Goal: Information Seeking & Learning: Learn about a topic

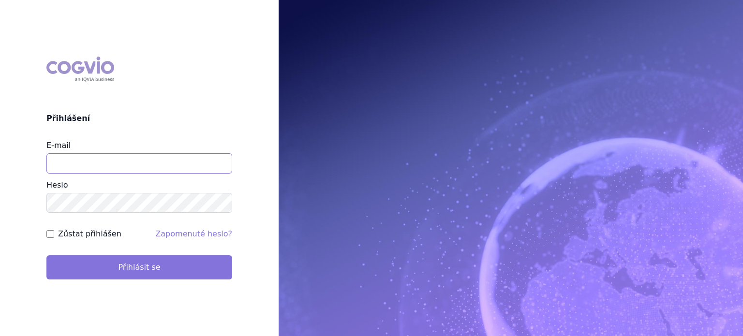
type input "[EMAIL_ADDRESS][DOMAIN_NAME]"
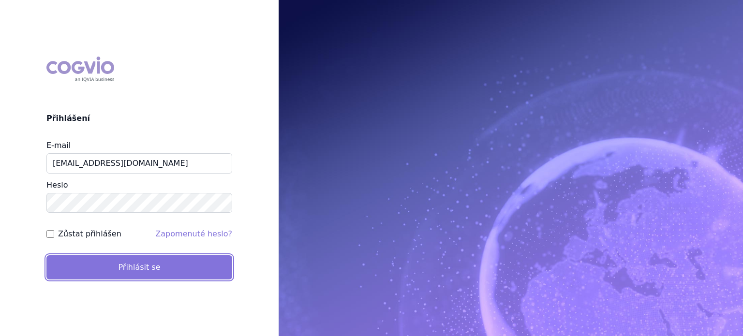
click at [71, 267] on button "Přihlásit se" at bounding box center [139, 267] width 186 height 24
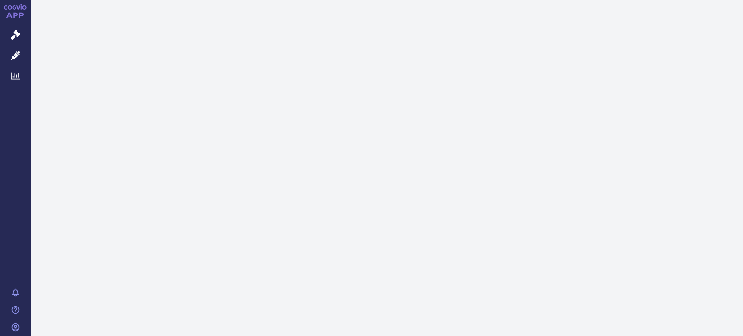
click at [15, 79] on icon at bounding box center [16, 76] width 10 height 7
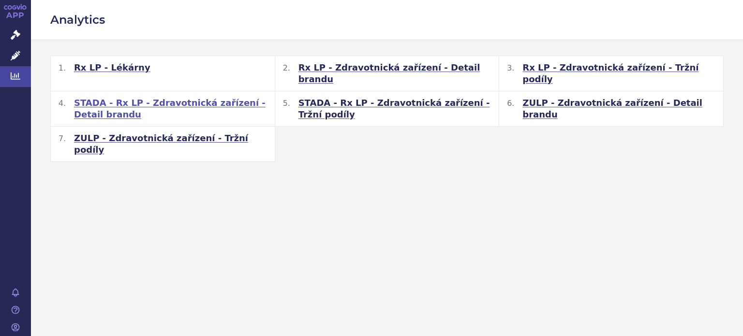
click at [228, 97] on span "STADA - Rx LP - Zdravotnická zařízení - Detail brandu" at bounding box center [170, 108] width 193 height 23
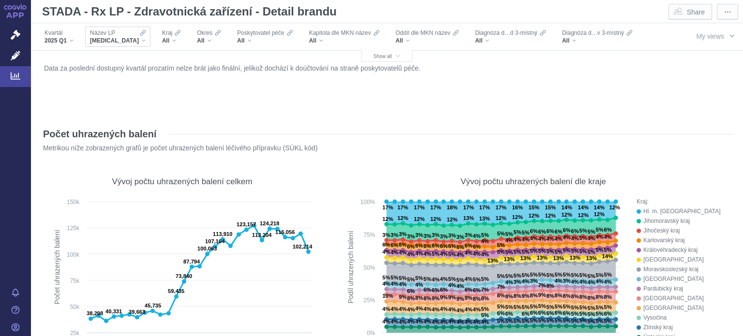
click at [123, 40] on div "XARELTO" at bounding box center [118, 41] width 56 height 8
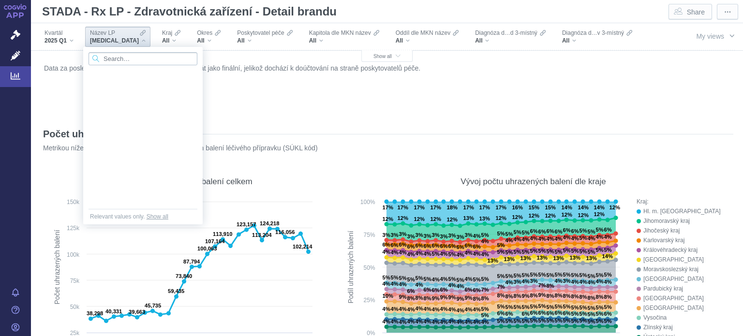
scroll to position [1258, 0]
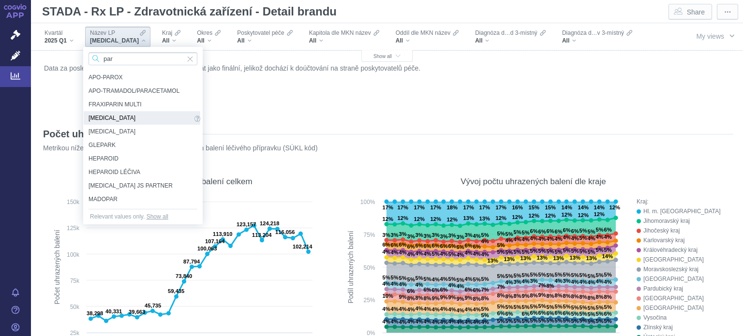
type input "part"
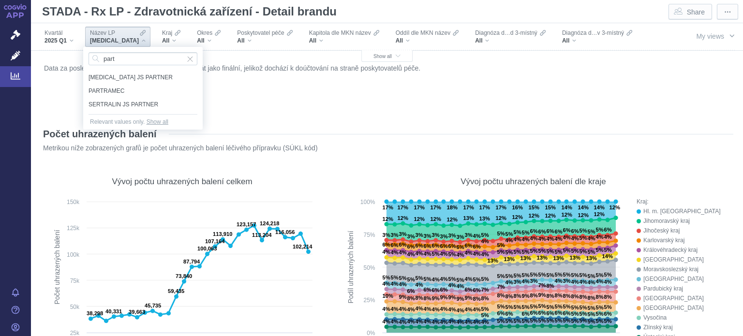
click at [121, 87] on span "PARTRAMEC" at bounding box center [143, 91] width 109 height 11
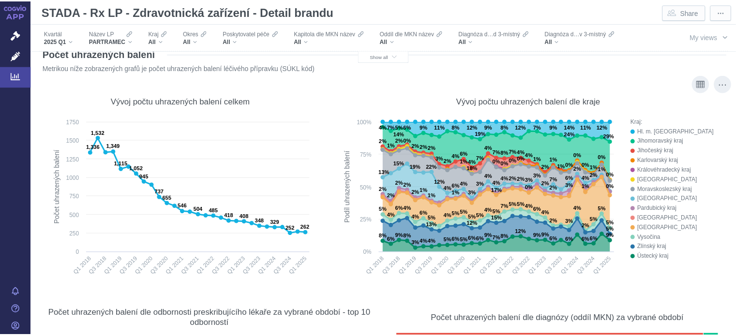
scroll to position [97, 0]
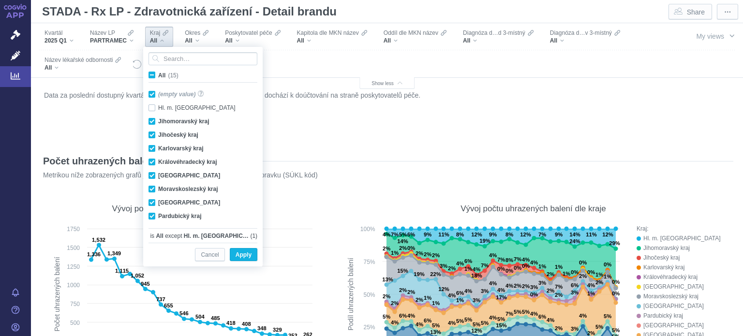
scroll to position [1720, 0]
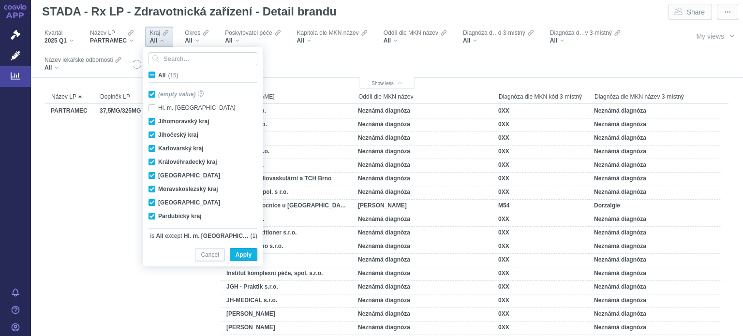
click at [158, 75] on span "All (15)" at bounding box center [168, 75] width 20 height 7
click at [158, 75] on input "All (15)" at bounding box center [161, 73] width 6 height 6
checkbox input "true"
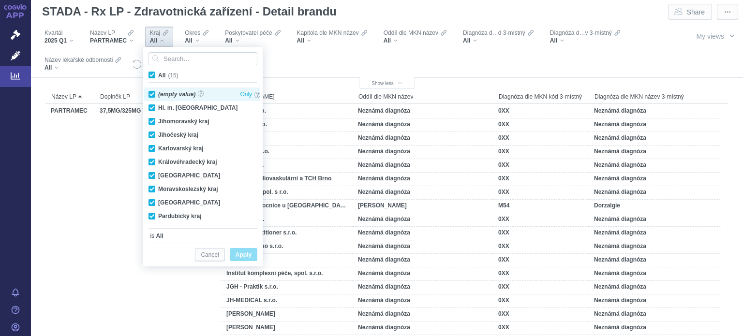
click at [153, 90] on div "(empty value) Only" at bounding box center [204, 95] width 121 height 14
checkbox input "false"
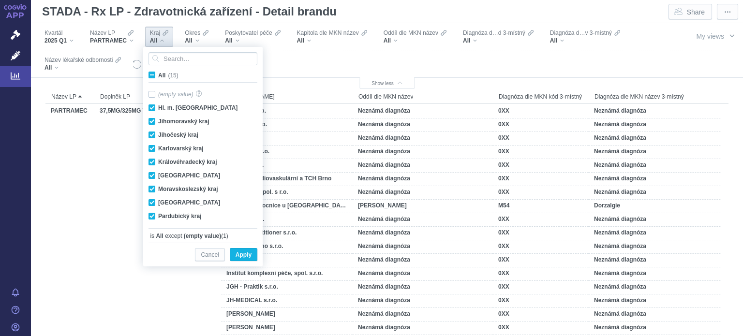
click at [155, 71] on label "All (15)" at bounding box center [165, 75] width 36 height 10
click at [158, 71] on input "All (15)" at bounding box center [161, 73] width 6 height 6
checkbox input "true"
click at [158, 72] on span "All (15)" at bounding box center [168, 75] width 20 height 7
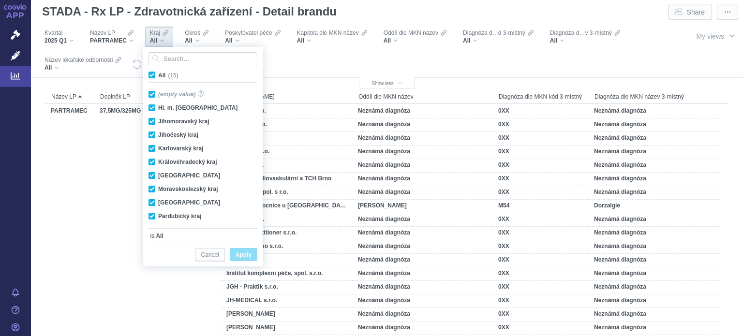
click at [158, 72] on input "All (15)" at bounding box center [161, 73] width 6 height 6
checkbox input "false"
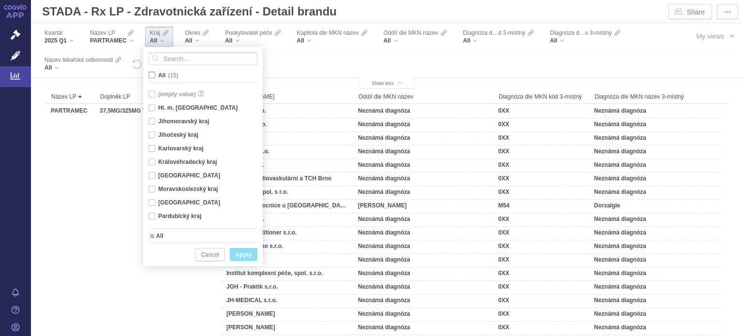
checkbox input "false"
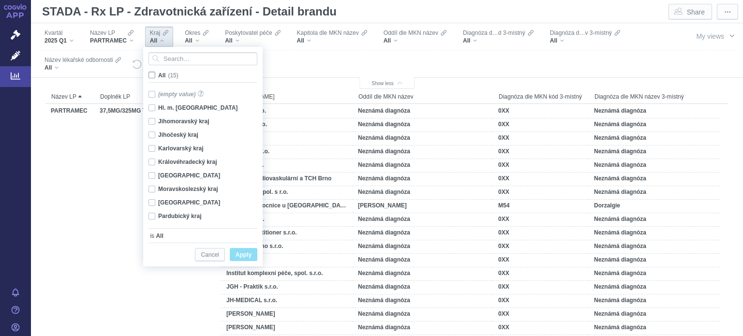
checkbox input "false"
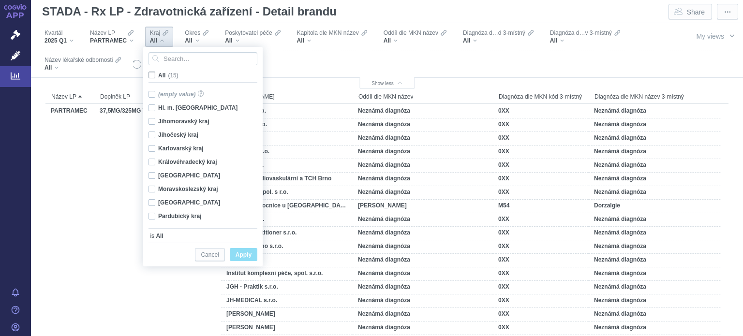
checkbox input "false"
click at [153, 105] on div "Hl. m. Praha Only" at bounding box center [204, 108] width 121 height 14
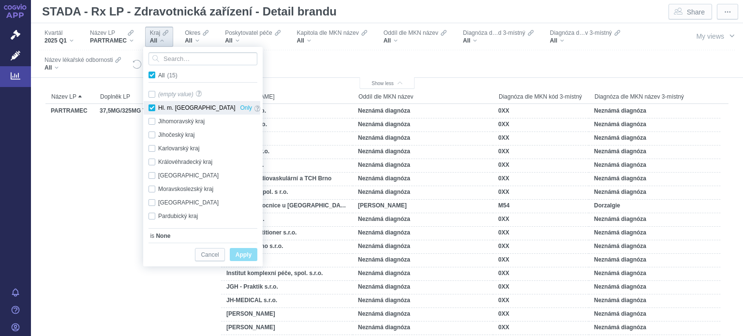
checkbox input "true"
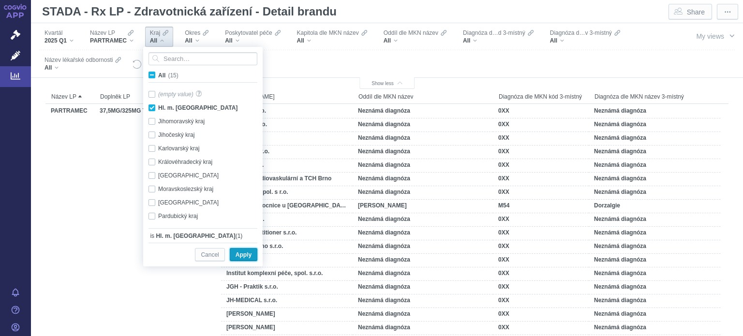
click at [234, 251] on button "Apply" at bounding box center [244, 254] width 28 height 13
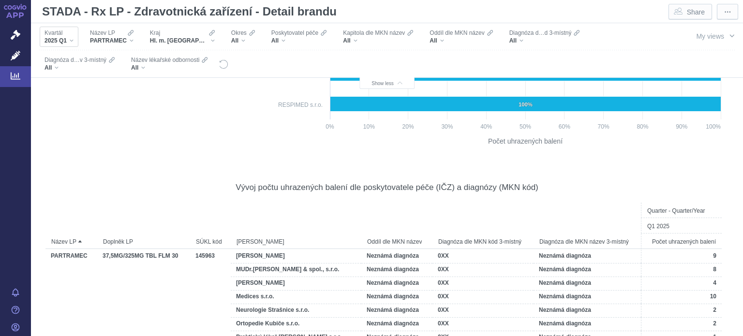
scroll to position [1284, 0]
